Goal: Transaction & Acquisition: Purchase product/service

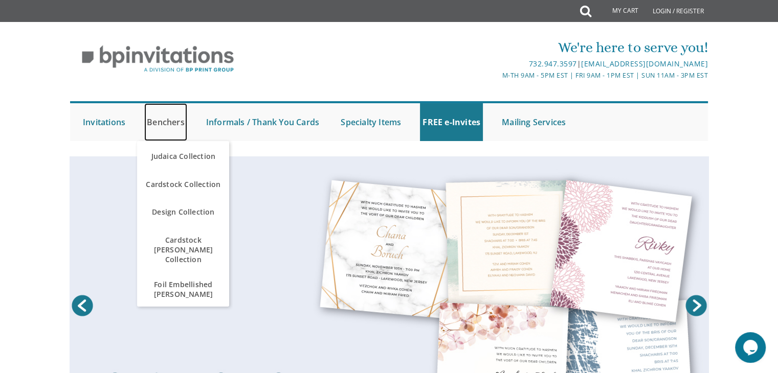
click at [168, 127] on link "Benchers" at bounding box center [165, 122] width 43 height 38
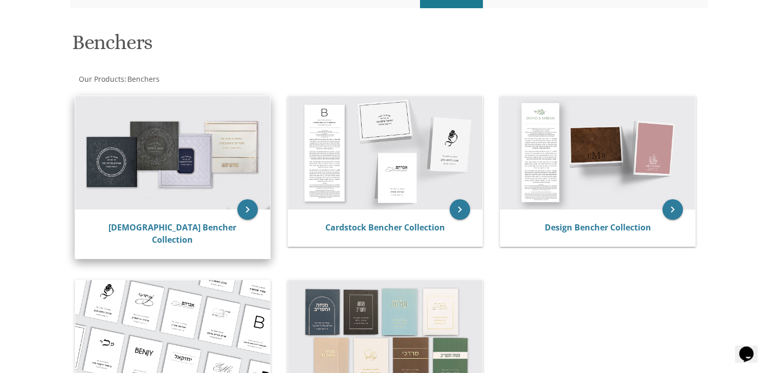
scroll to position [153, 0]
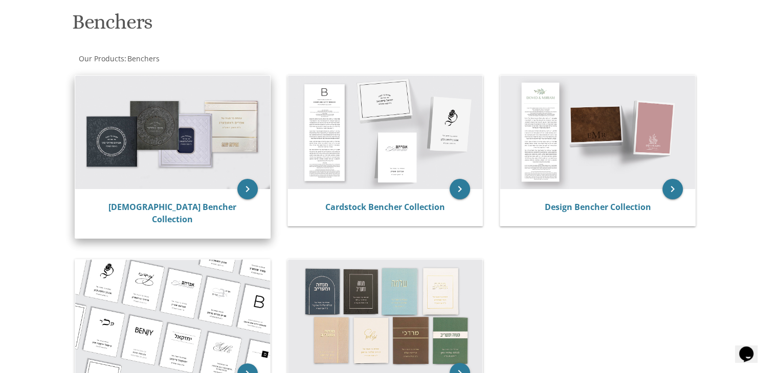
click at [146, 160] on img at bounding box center [172, 133] width 195 height 114
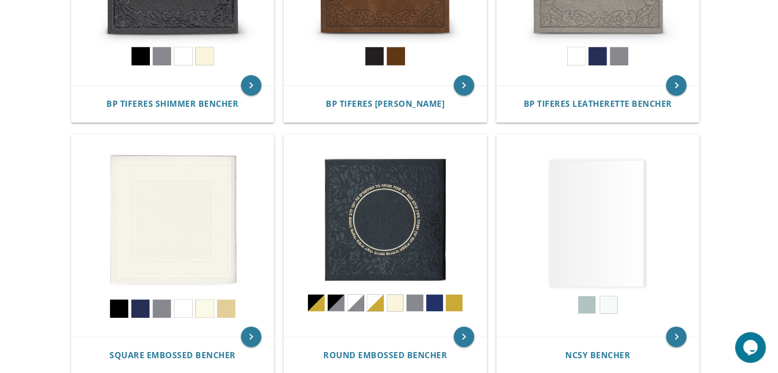
scroll to position [358, 0]
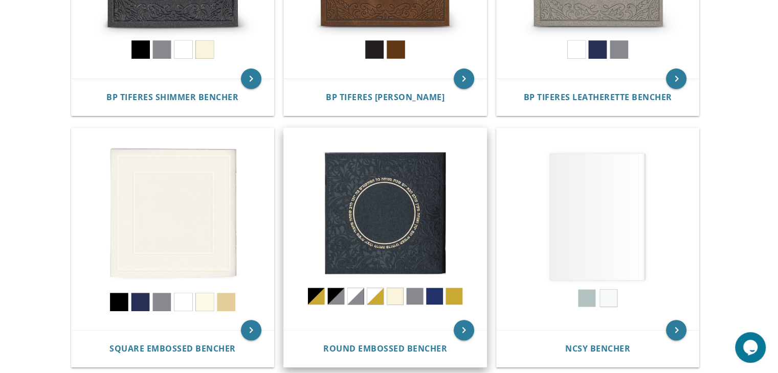
click at [387, 212] on img at bounding box center [385, 229] width 203 height 203
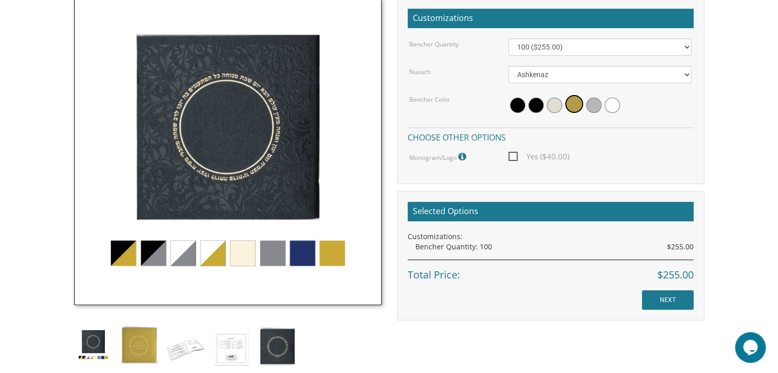
scroll to position [358, 0]
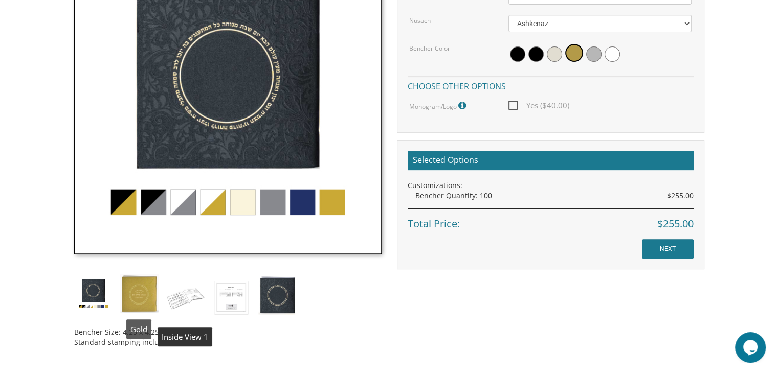
click at [141, 292] on img at bounding box center [139, 294] width 38 height 38
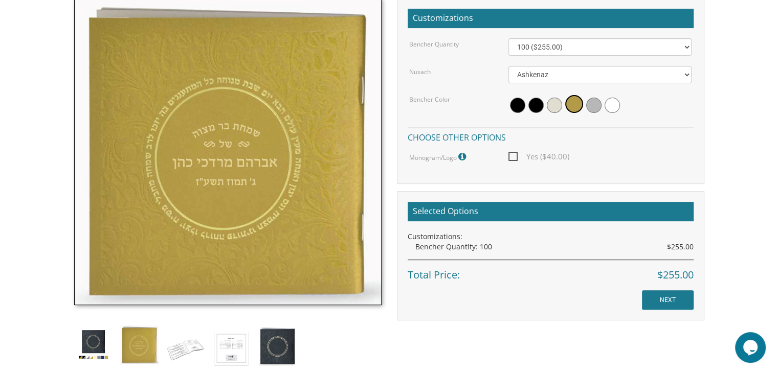
scroll to position [307, 0]
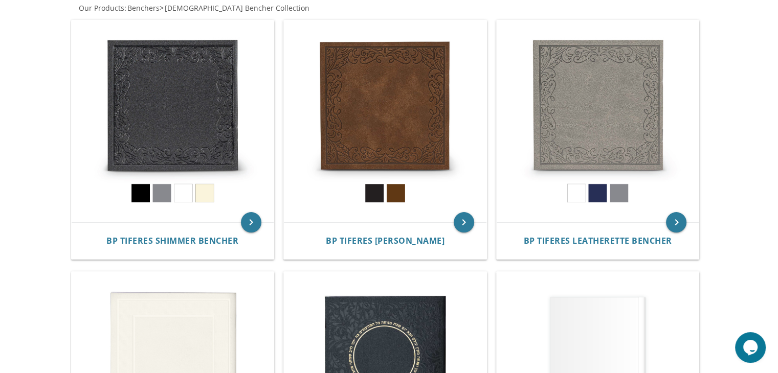
scroll to position [102, 0]
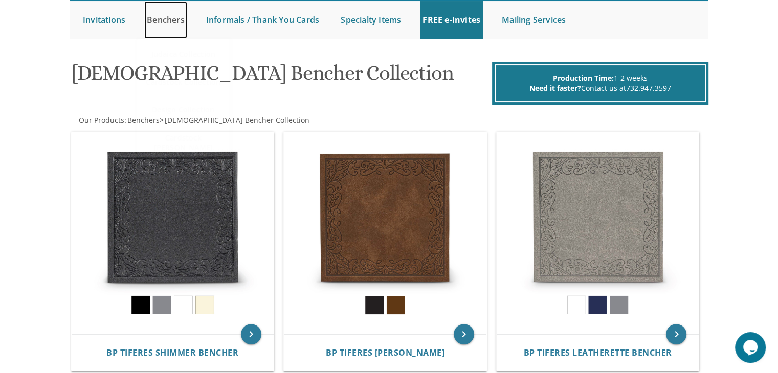
click at [160, 22] on link "Benchers" at bounding box center [165, 20] width 43 height 38
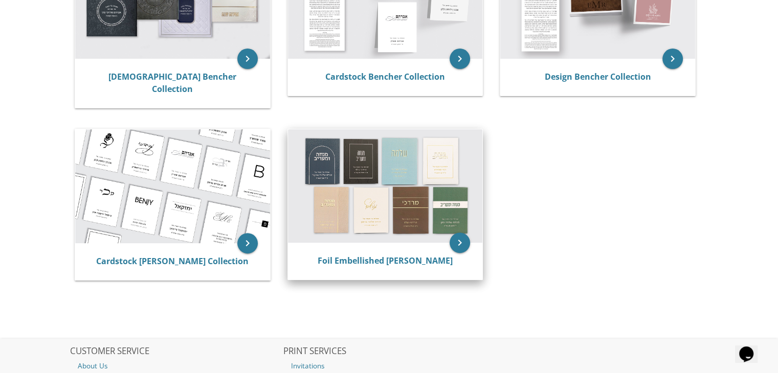
scroll to position [307, 0]
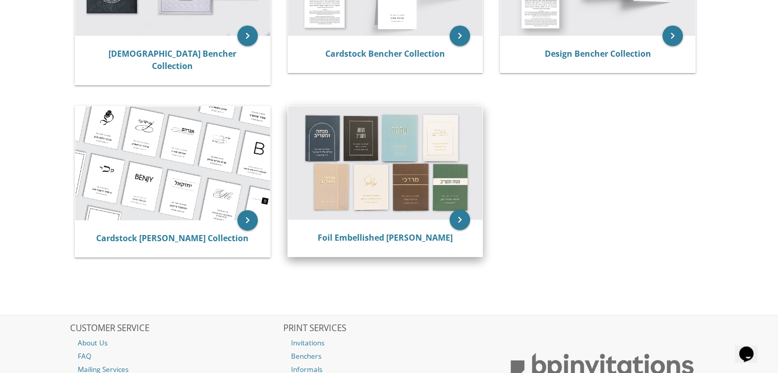
click at [394, 195] on img at bounding box center [385, 163] width 195 height 114
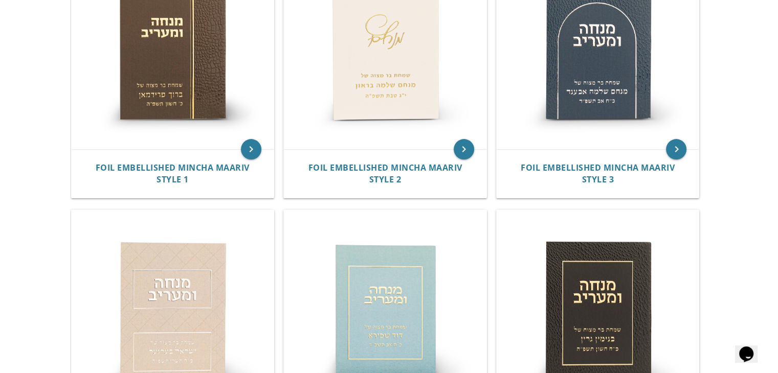
scroll to position [205, 0]
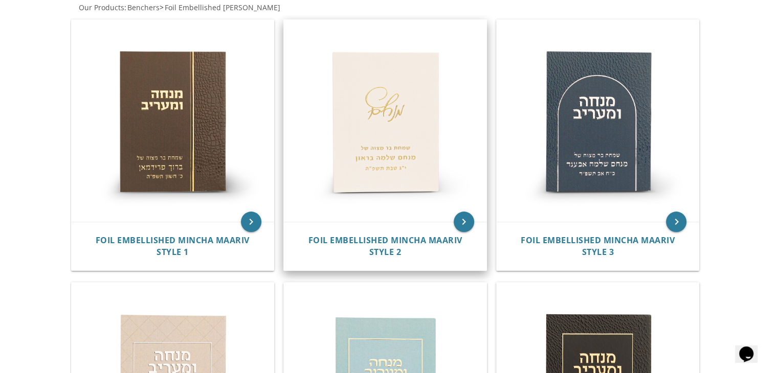
click at [416, 145] on img at bounding box center [385, 121] width 203 height 203
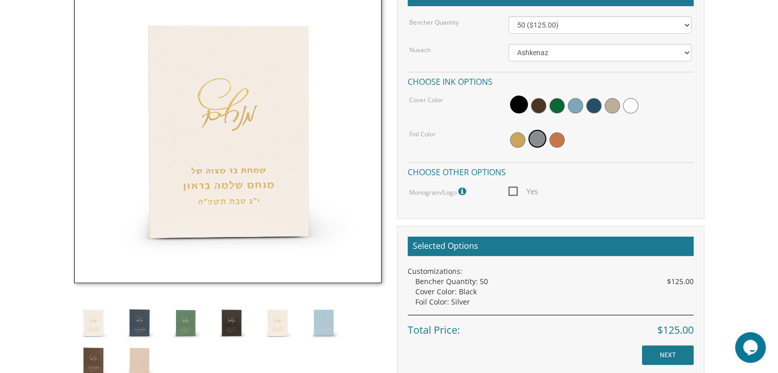
scroll to position [307, 0]
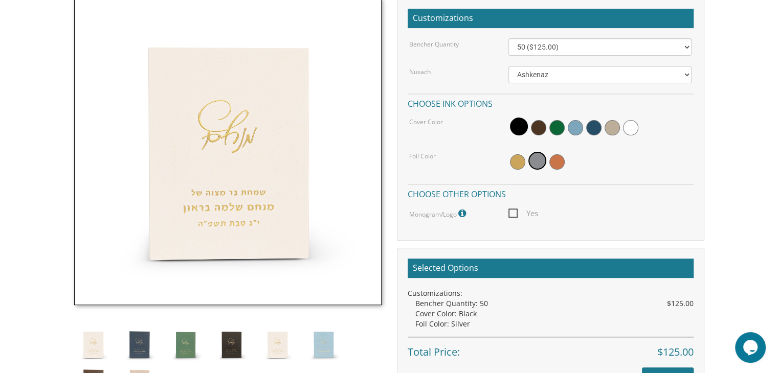
click at [545, 131] on div at bounding box center [600, 128] width 183 height 24
click at [562, 128] on span at bounding box center [556, 127] width 15 height 15
click at [574, 128] on span at bounding box center [575, 127] width 15 height 15
click at [593, 129] on span at bounding box center [593, 127] width 15 height 15
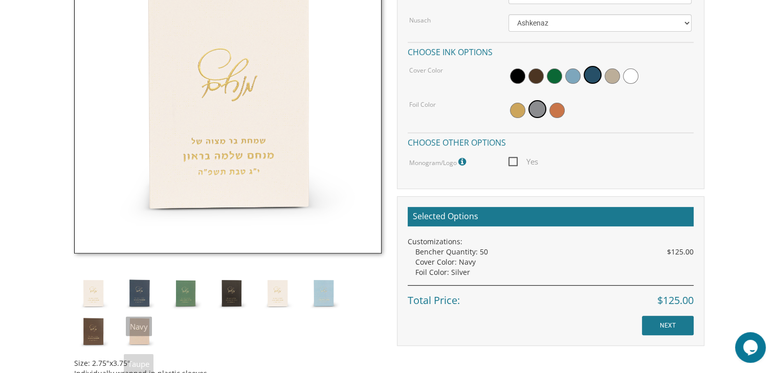
scroll to position [460, 0]
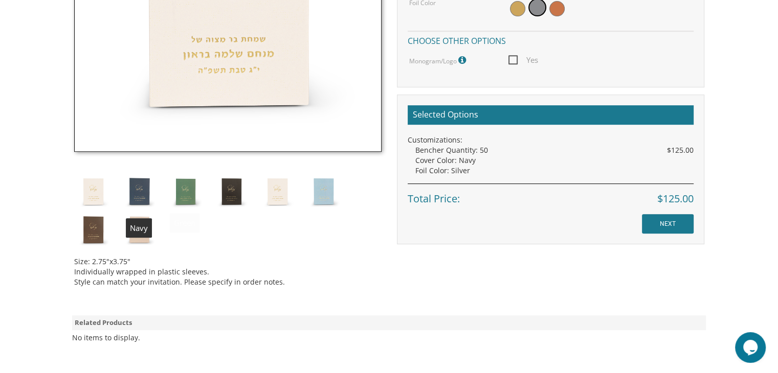
click at [144, 196] on img at bounding box center [139, 191] width 38 height 38
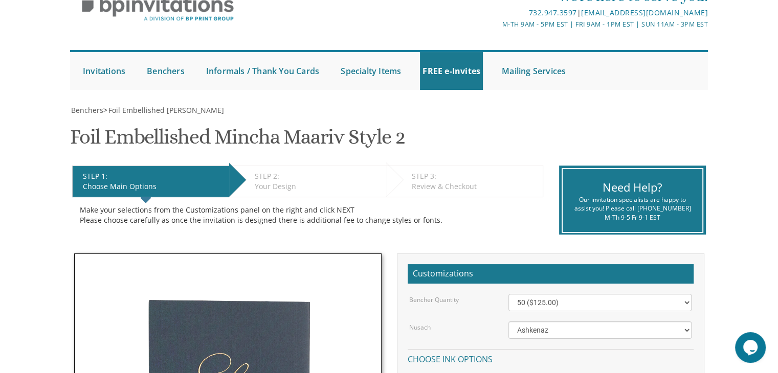
scroll to position [0, 0]
